Goal: Transaction & Acquisition: Purchase product/service

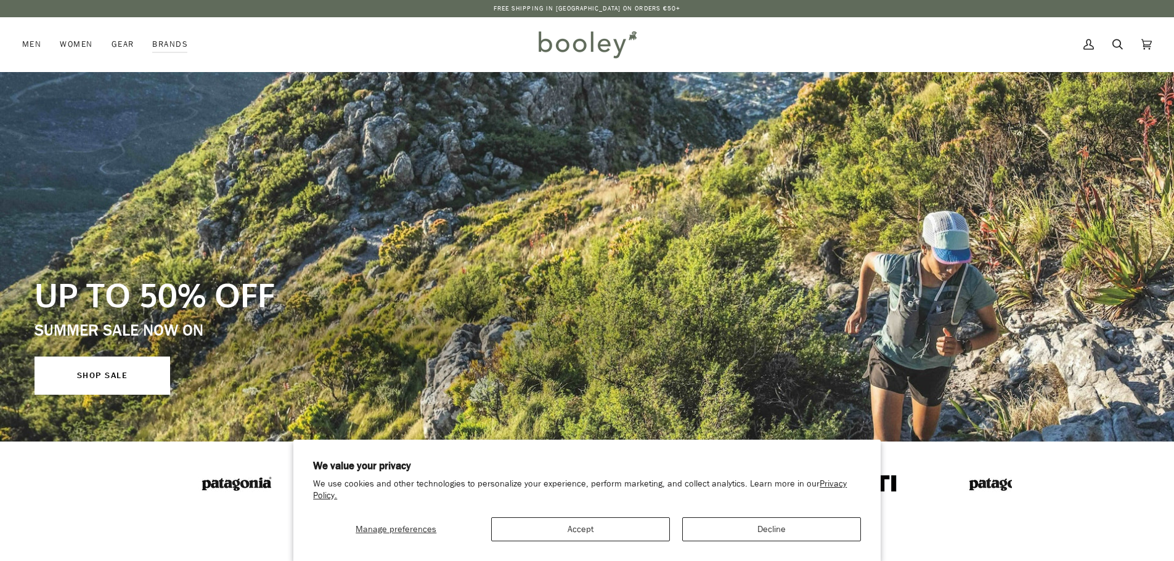
click at [1123, 44] on link "Search" at bounding box center [1117, 44] width 29 height 54
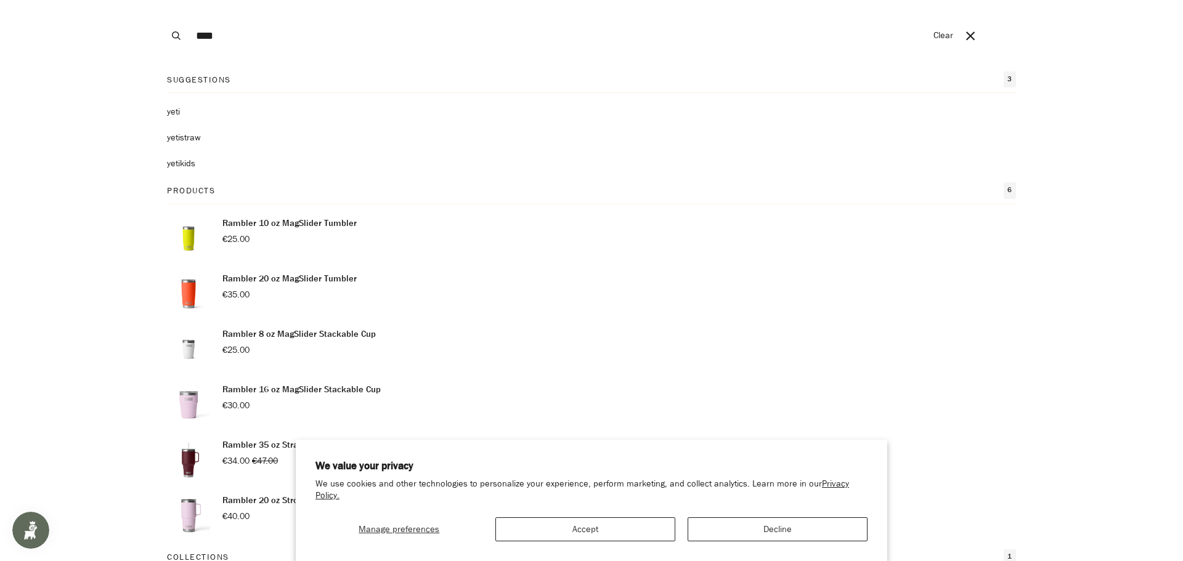
type input "****"
click at [163, 0] on button "Search" at bounding box center [176, 35] width 27 height 71
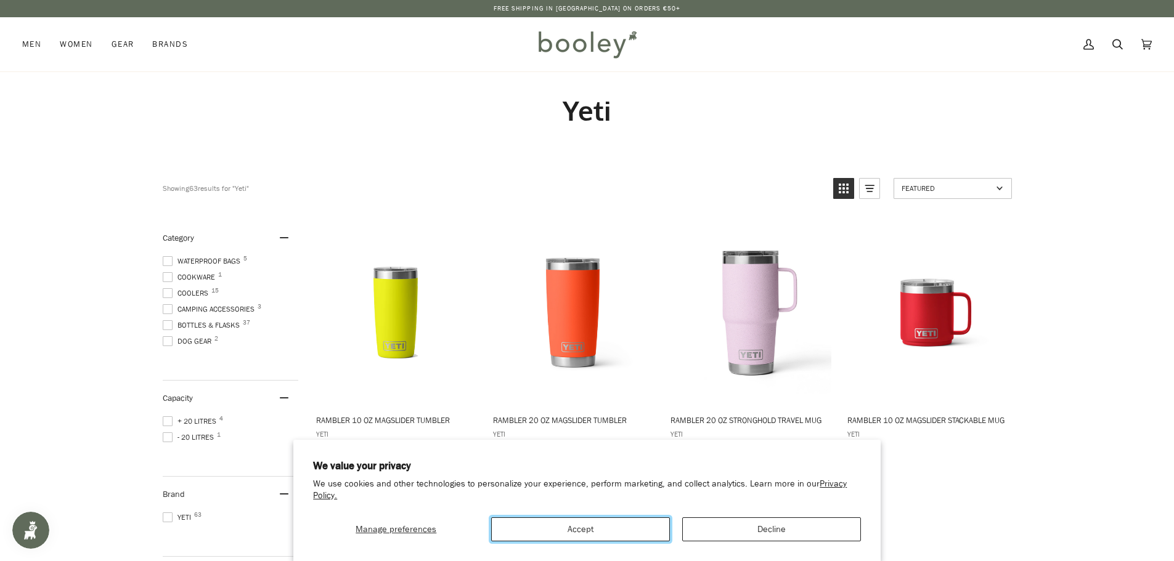
click at [569, 533] on button "Accept" at bounding box center [580, 530] width 179 height 24
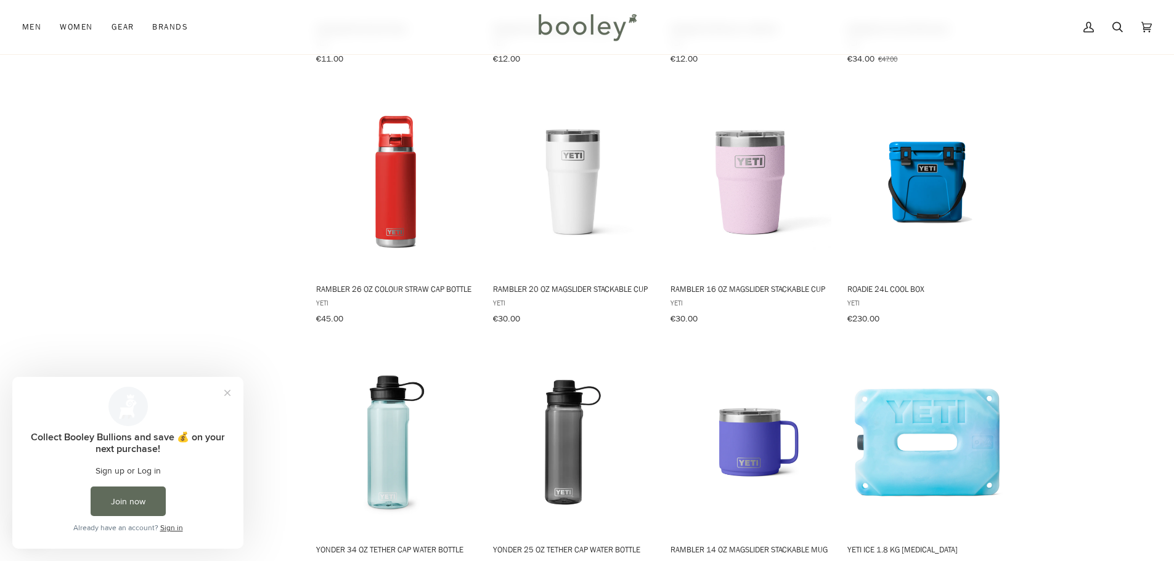
scroll to position [1109, 0]
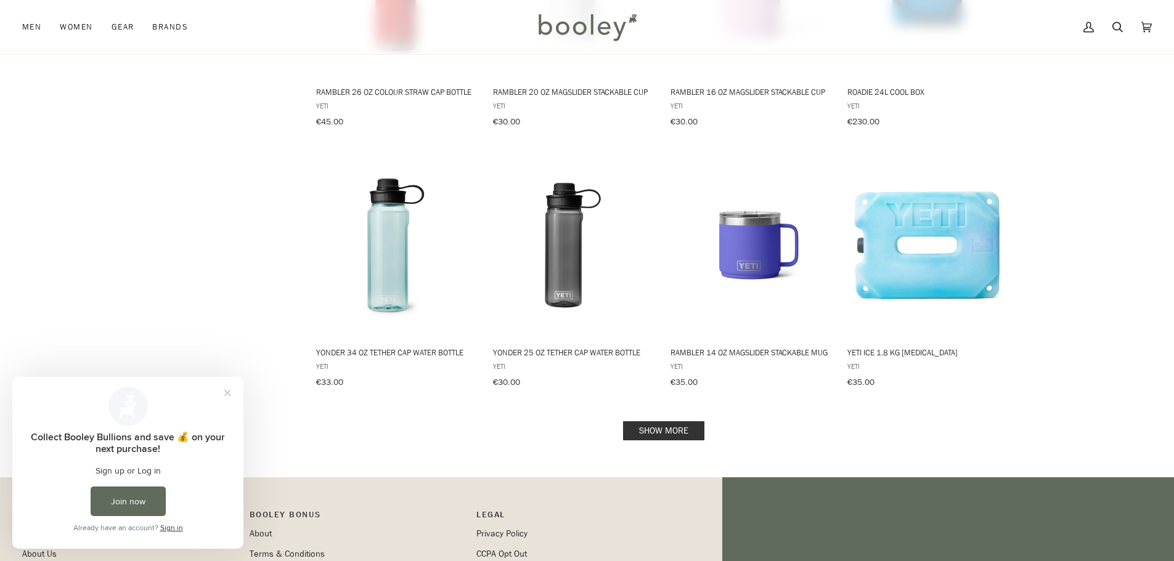
click at [677, 425] on link "Show more" at bounding box center [663, 431] width 81 height 19
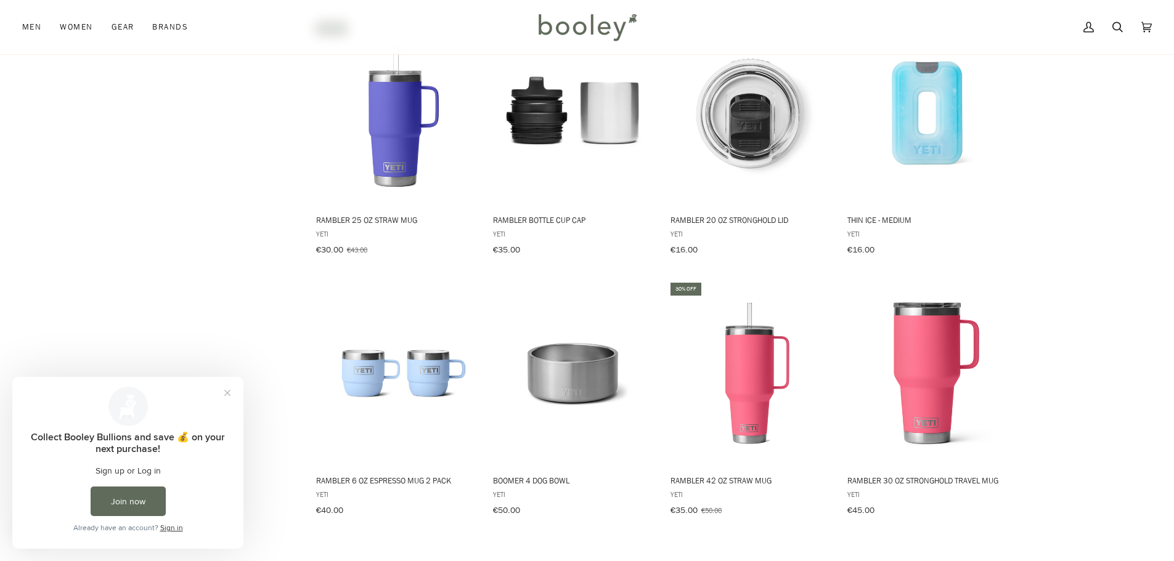
scroll to position [2403, 0]
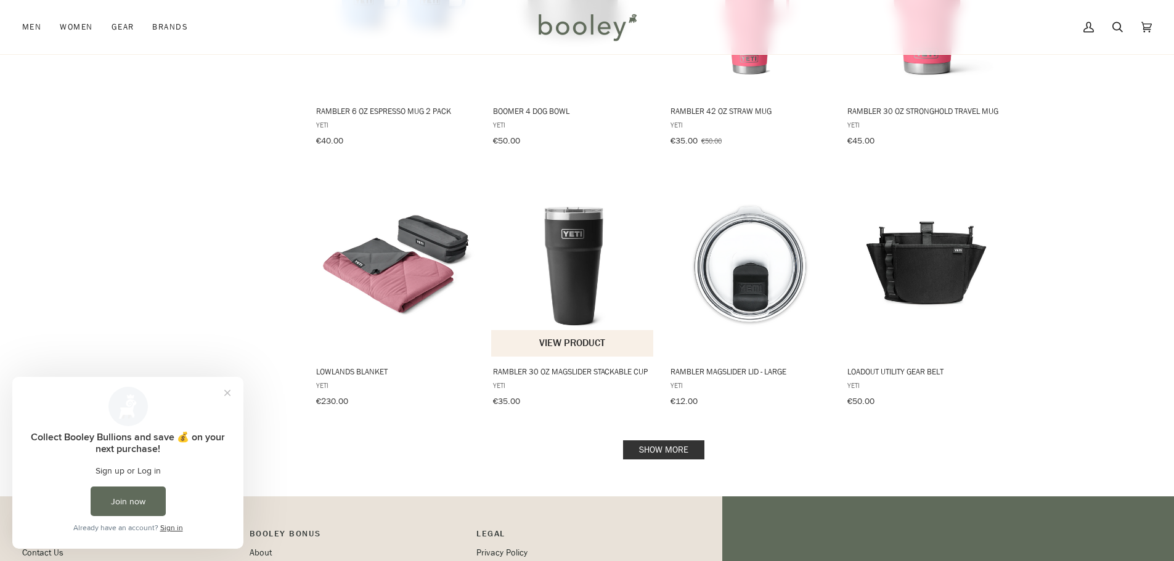
click at [577, 366] on span "Rambler 30 oz MagSlider Stackable Cup" at bounding box center [573, 371] width 160 height 11
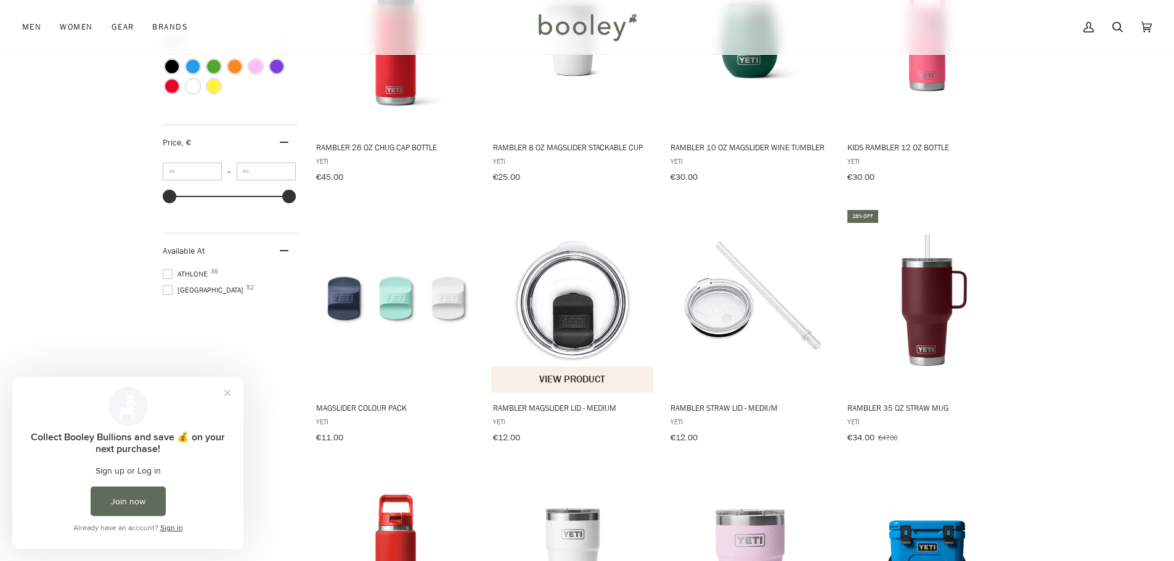
scroll to position [678, 0]
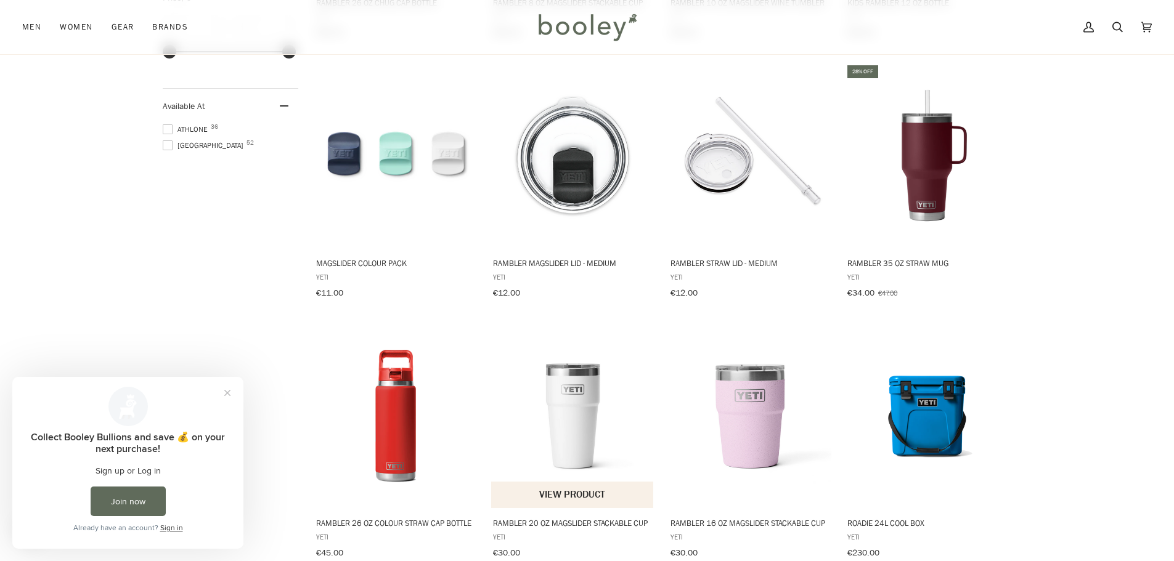
click at [542, 518] on span "Rambler 20 oz MagSlider Stackable Cup" at bounding box center [573, 523] width 160 height 11
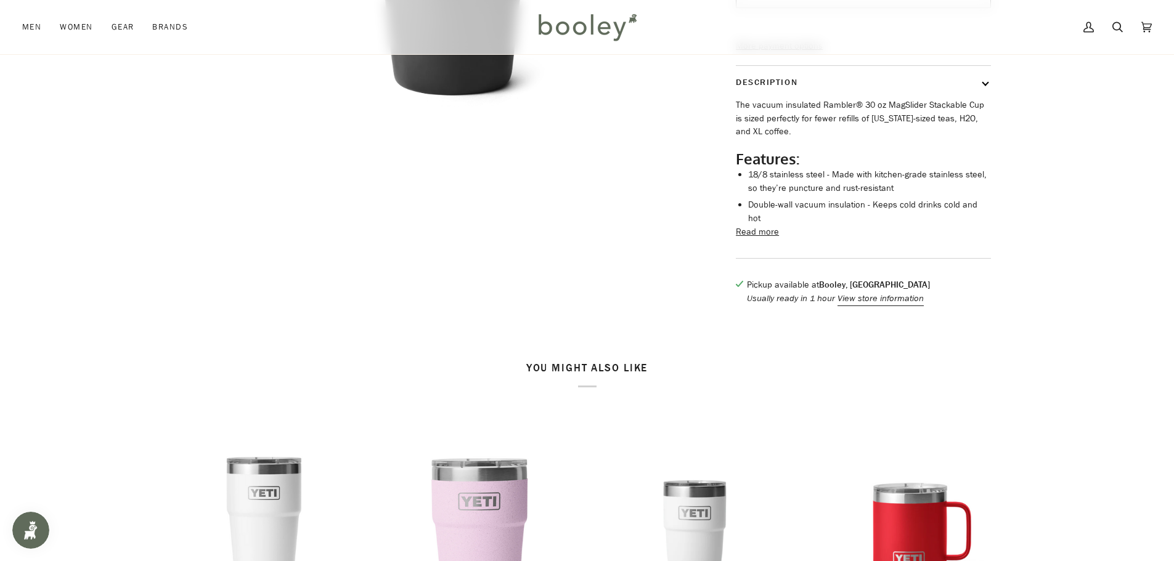
scroll to position [431, 0]
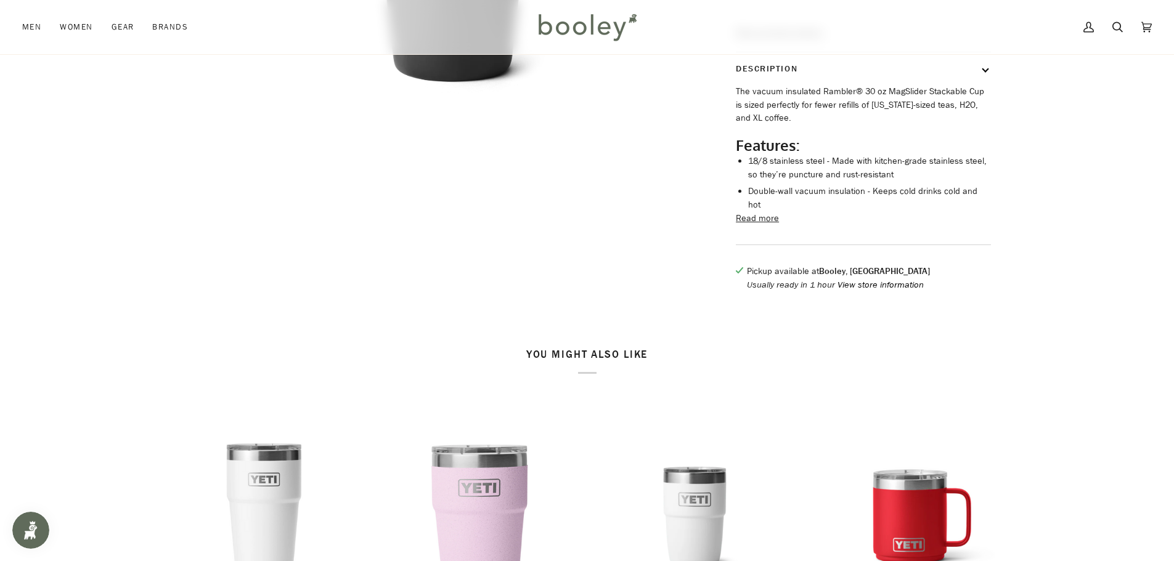
click at [860, 292] on button "View store information" at bounding box center [881, 286] width 86 height 14
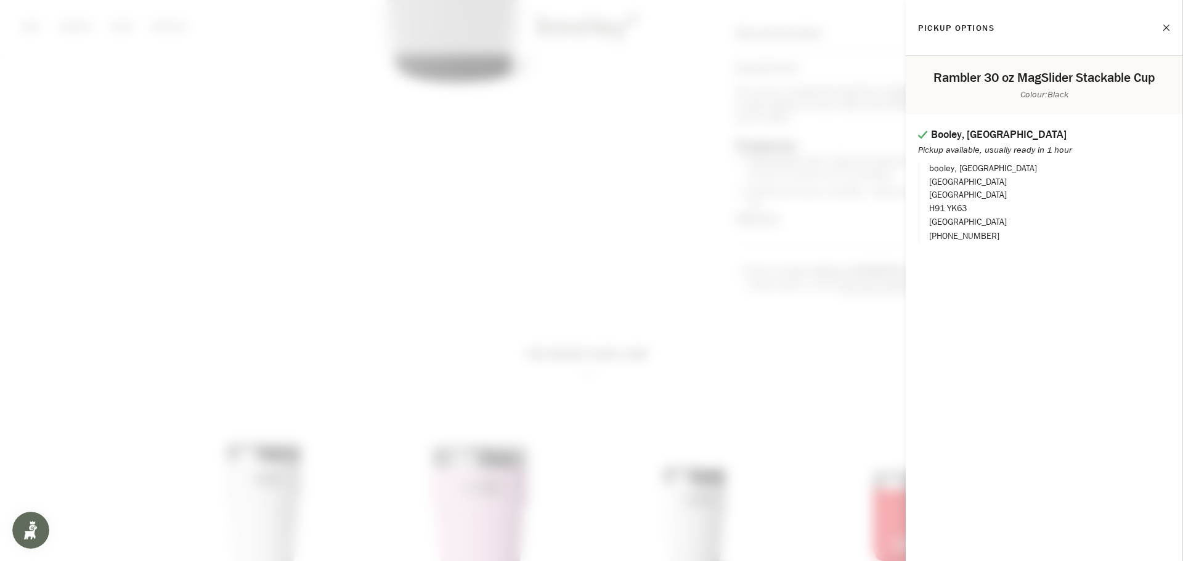
click at [1162, 28] on button "Close" at bounding box center [1154, 27] width 31 height 31
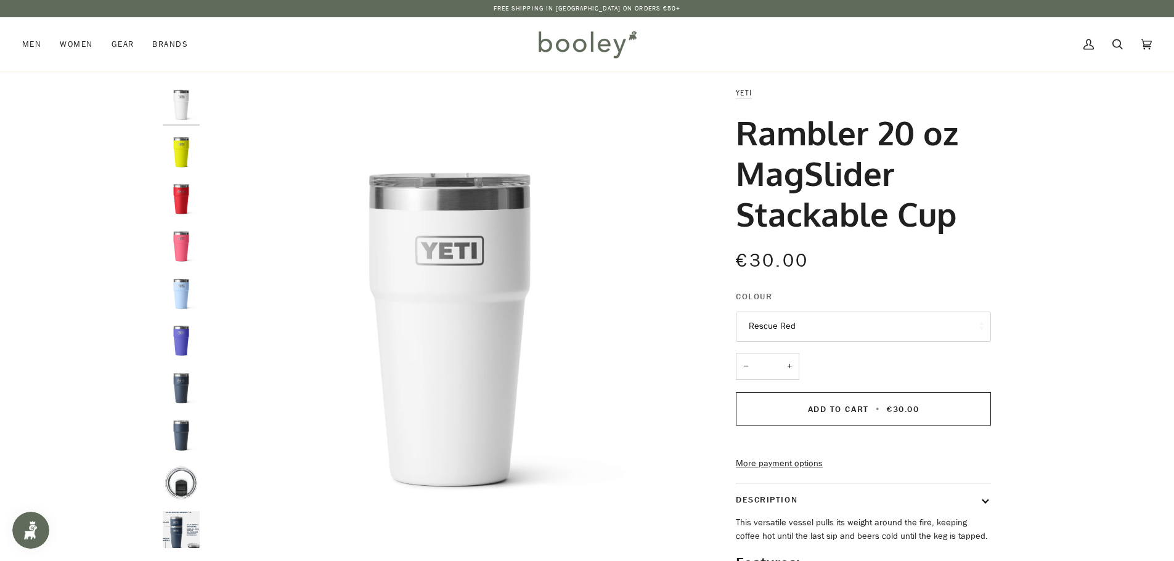
click at [184, 340] on img "Yeti Rambler 20 oz MagSlider Stackable Cup Ultramarine Violet - Booley Galway" at bounding box center [181, 340] width 37 height 37
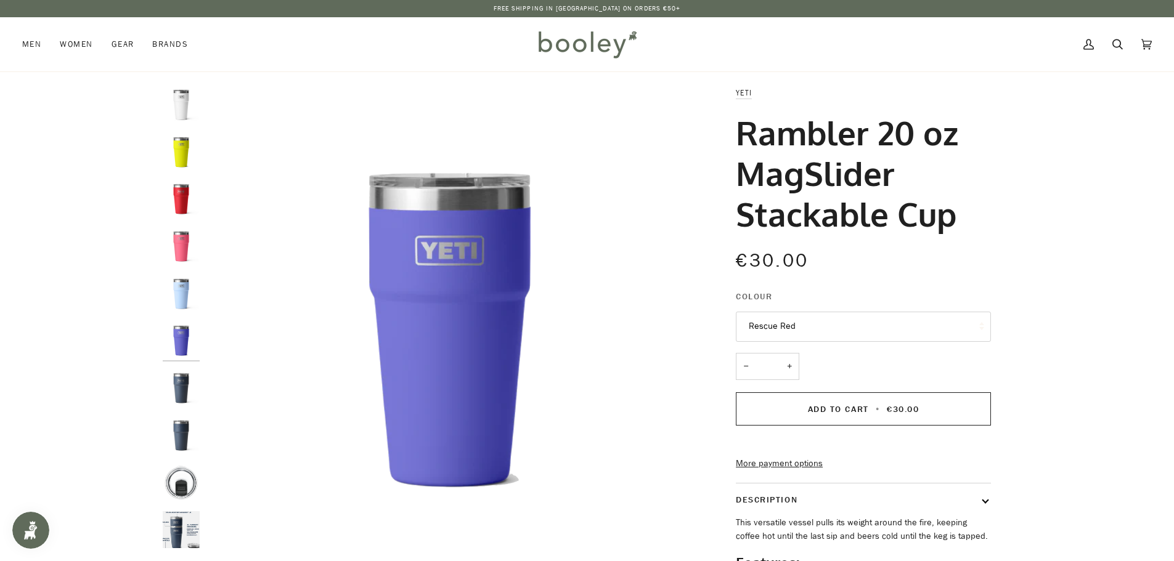
click at [784, 332] on button "Rescue Red" at bounding box center [863, 327] width 255 height 30
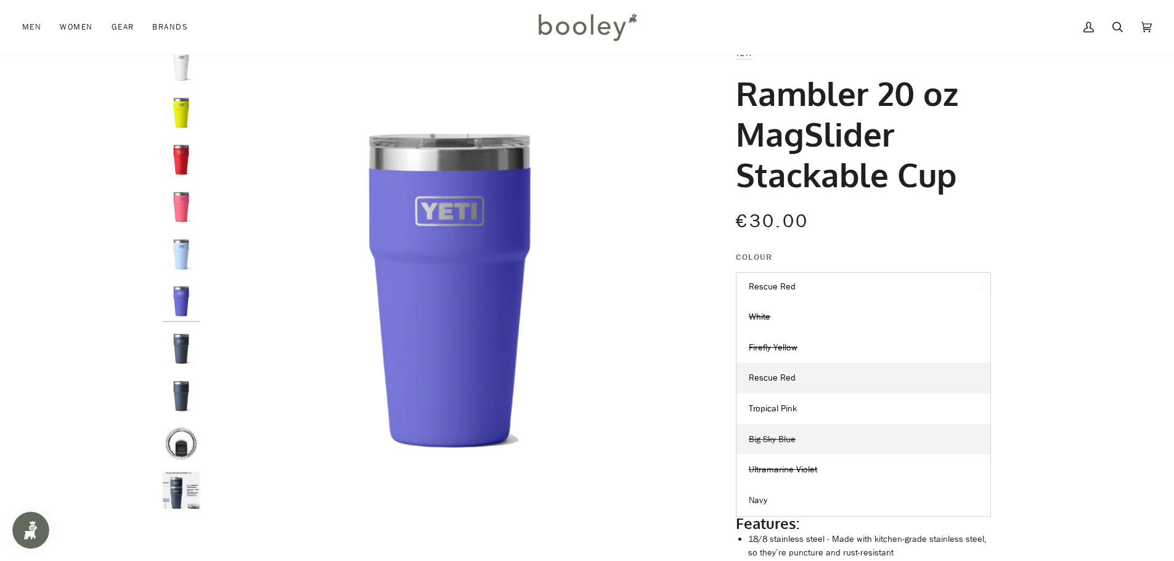
scroll to position [62, 0]
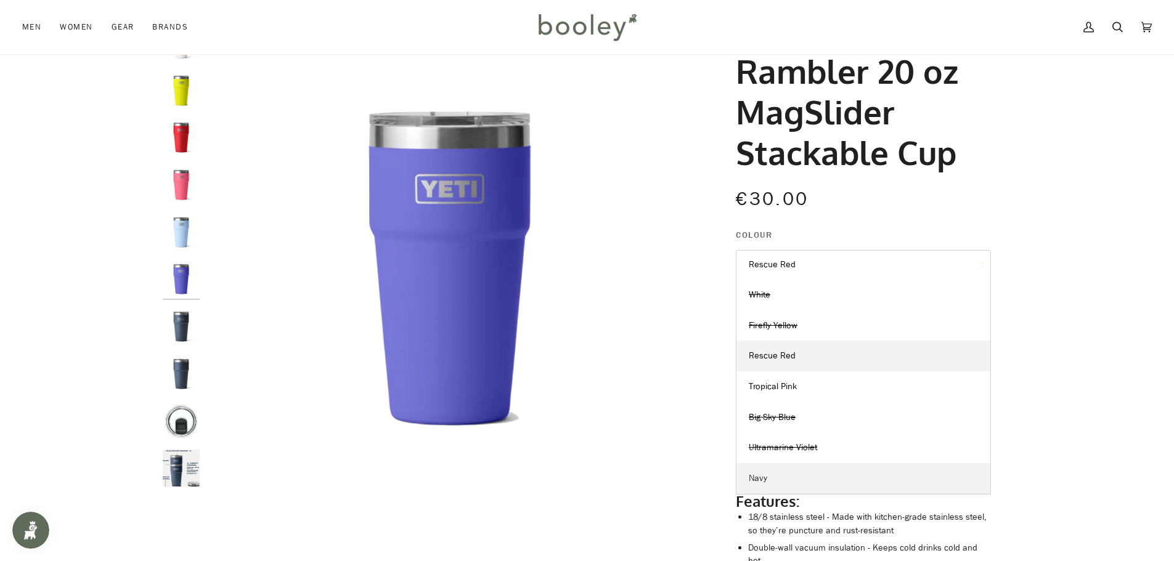
click at [778, 479] on link "Navy" at bounding box center [863, 478] width 254 height 31
